Goal: Transaction & Acquisition: Purchase product/service

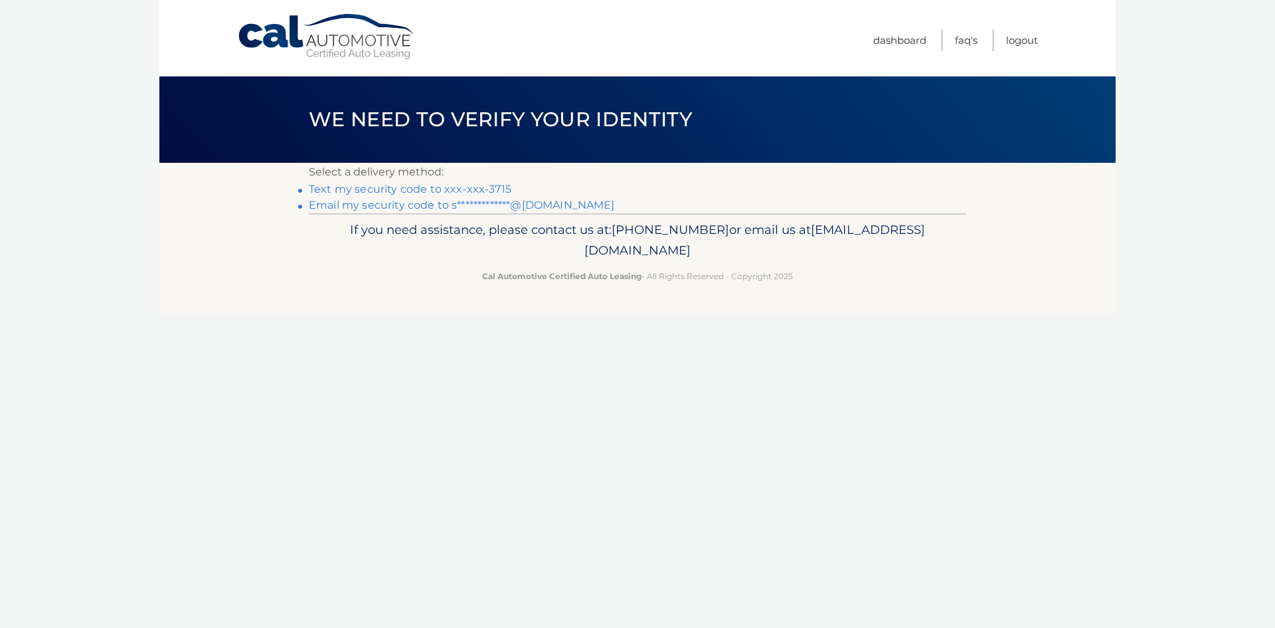
click at [420, 190] on link "Text my security code to xxx-xxx-3715" at bounding box center [410, 189] width 203 height 13
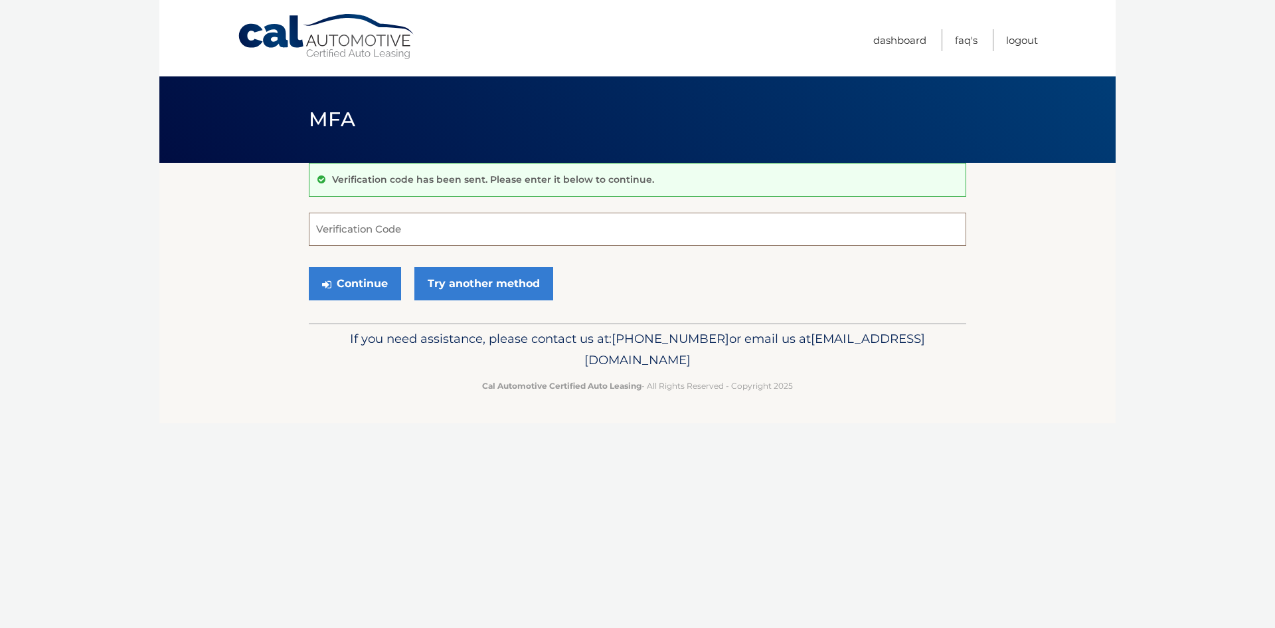
click at [369, 230] on input "Verification Code" at bounding box center [638, 229] width 658 height 33
click at [383, 238] on input "Verification Code" at bounding box center [638, 229] width 658 height 33
type input "434720"
click at [352, 278] on button "Continue" at bounding box center [355, 283] width 92 height 33
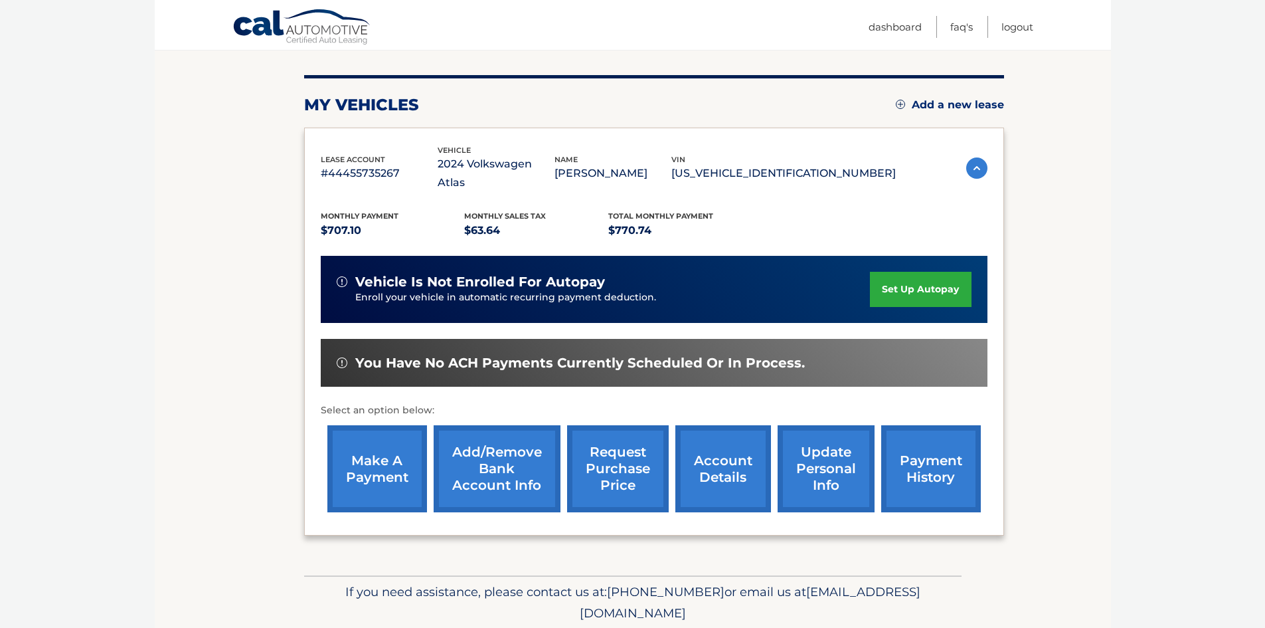
scroll to position [153, 0]
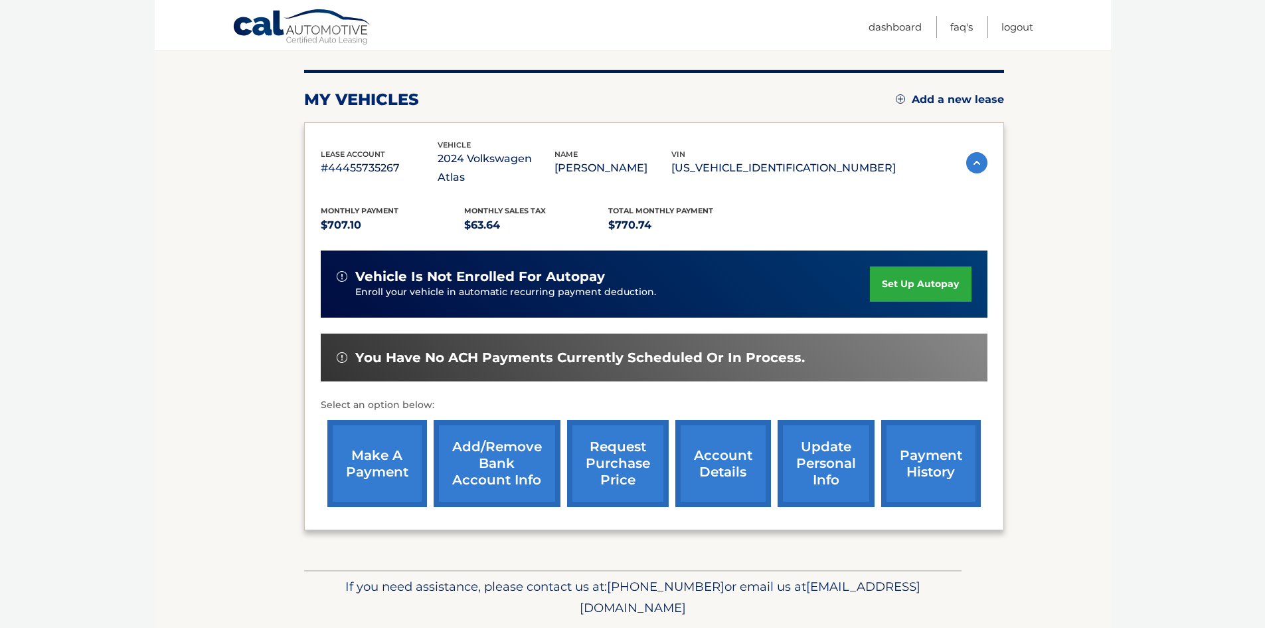
click at [388, 448] on link "make a payment" at bounding box center [377, 463] width 100 height 87
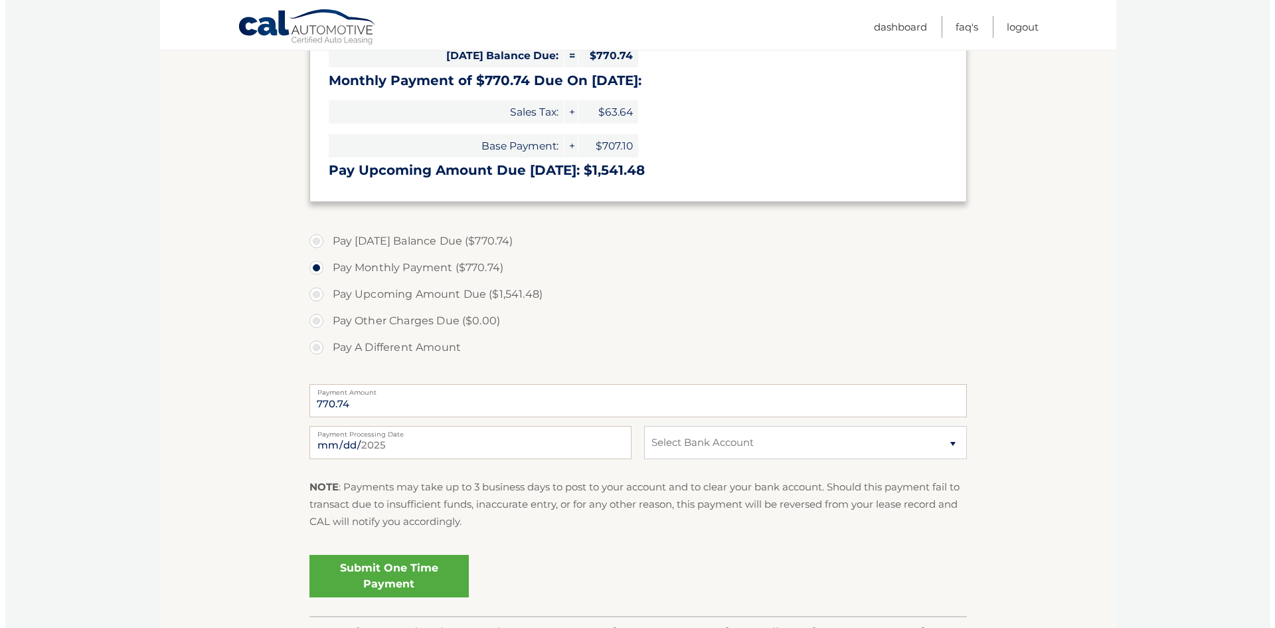
scroll to position [321, 0]
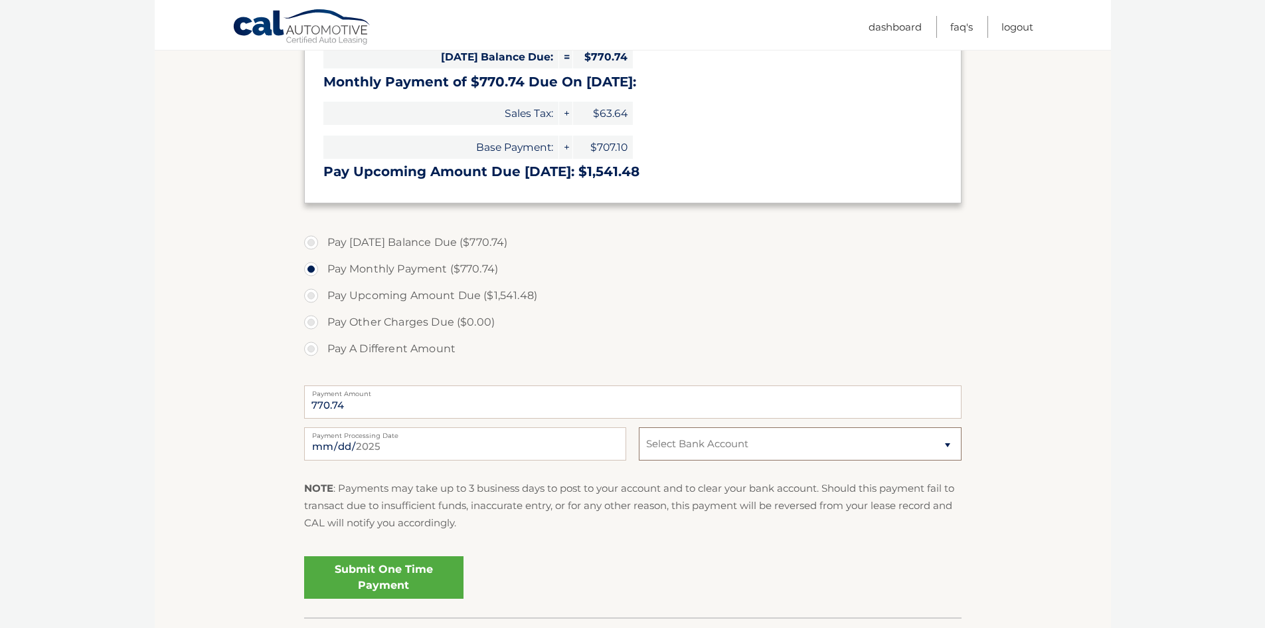
click at [943, 444] on select "Select Bank Account Checking PNCBANK, NATIONAL ASSOCIATION *****1819 Checking P…" at bounding box center [800, 443] width 322 height 33
select select "MDQzY2JjYzUtNzRjMS00OGJlLWFhNmYtMTBiZjMwM2YyMGM5"
click at [639, 427] on select "Select Bank Account Checking PNCBANK, NATIONAL ASSOCIATION *****1819 Checking P…" at bounding box center [800, 443] width 322 height 33
click at [389, 569] on link "Submit One Time Payment" at bounding box center [383, 577] width 159 height 43
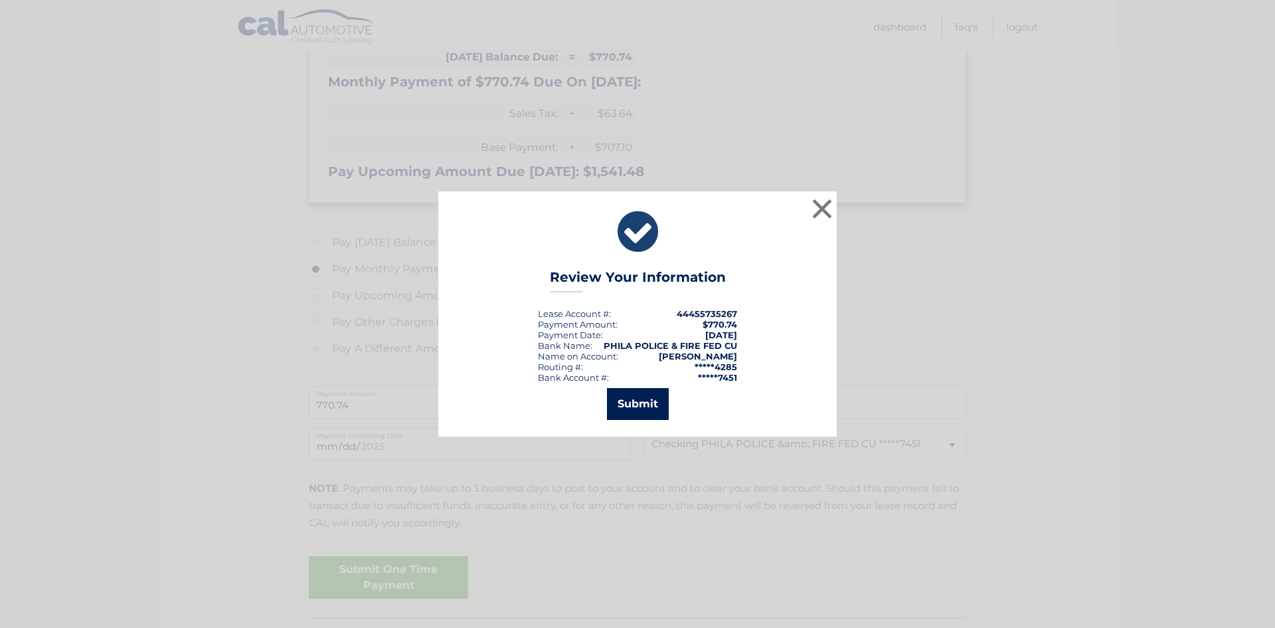
click at [646, 403] on button "Submit" at bounding box center [638, 404] width 62 height 32
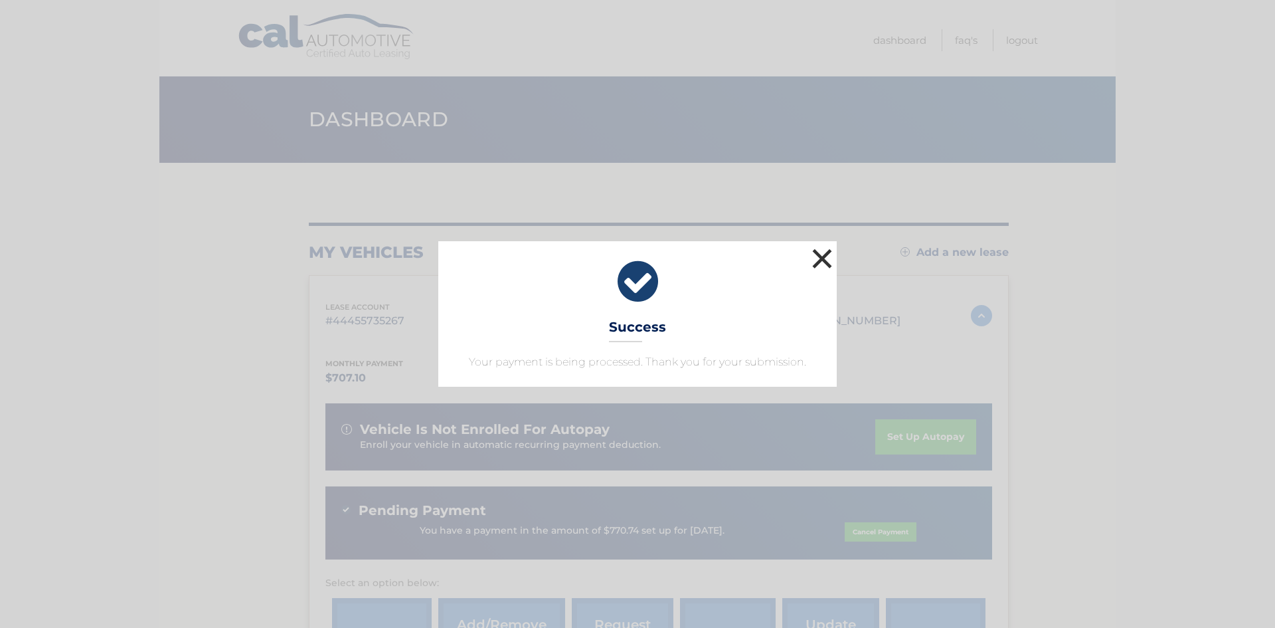
click at [820, 255] on button "×" at bounding box center [822, 258] width 27 height 27
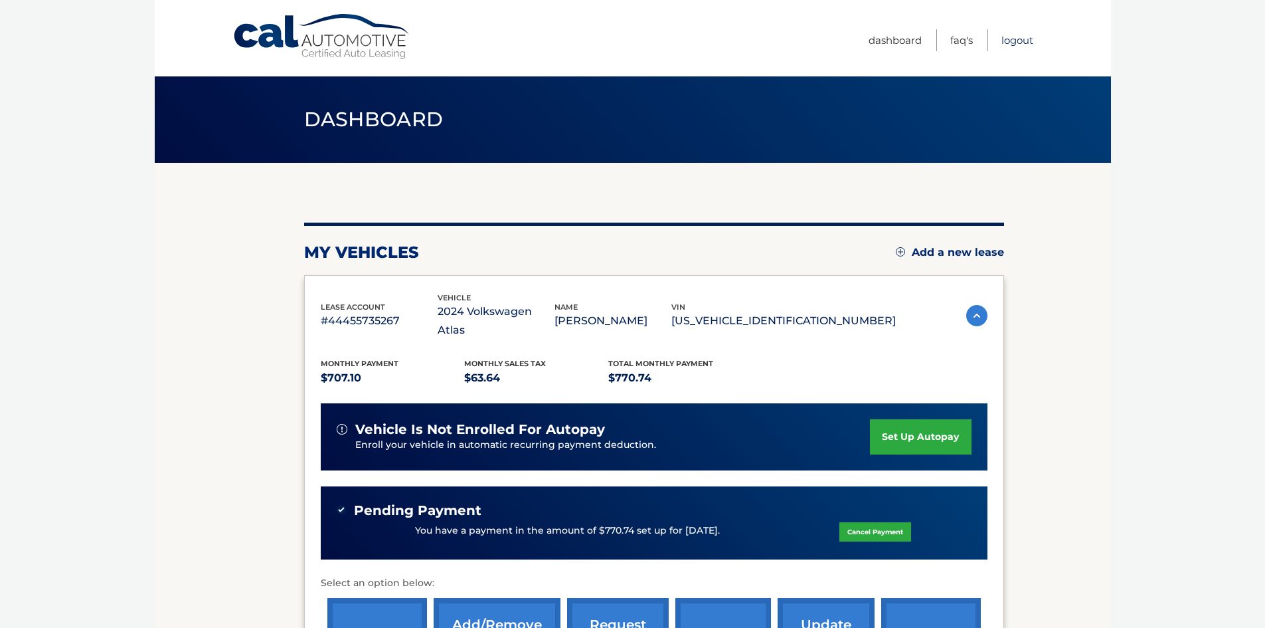
click at [1008, 39] on link "Logout" at bounding box center [1018, 40] width 32 height 22
